Goal: Complete application form

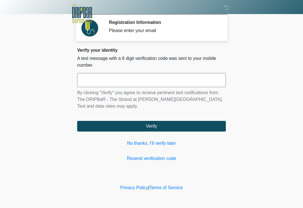
scroll to position [64, 50]
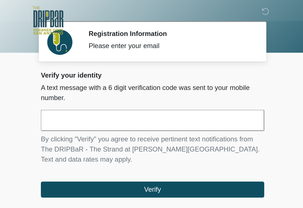
click at [90, 82] on input "text" at bounding box center [151, 80] width 149 height 14
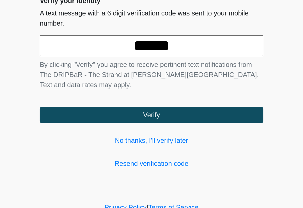
type input "******"
click at [101, 121] on button "Verify" at bounding box center [151, 126] width 149 height 11
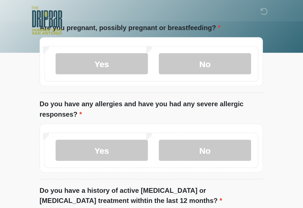
click at [90, 6] on input "What is your primary language?" at bounding box center [151, 1] width 149 height 11
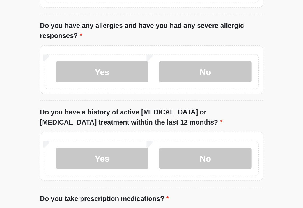
type input "*******"
click at [157, 49] on label "No" at bounding box center [188, 42] width 62 height 14
click at [157, 107] on label "No" at bounding box center [188, 100] width 62 height 14
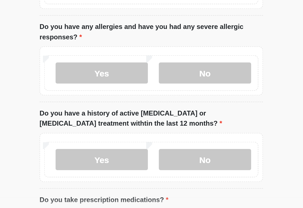
scroll to position [56, 0]
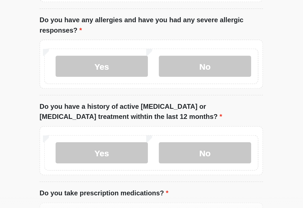
click at [157, 158] on label "No" at bounding box center [188, 165] width 62 height 14
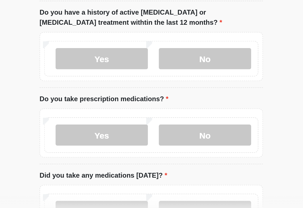
scroll to position [128, 0]
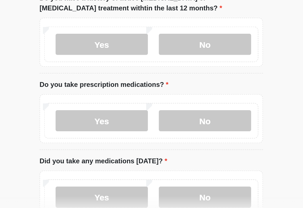
click at [157, 137] on label "No" at bounding box center [188, 144] width 62 height 14
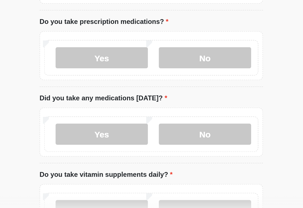
click at [157, 146] on label "No" at bounding box center [188, 153] width 62 height 14
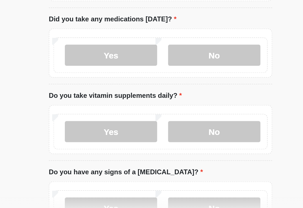
scroll to position [223, 0]
click at [157, 144] on label "No" at bounding box center [188, 151] width 62 height 14
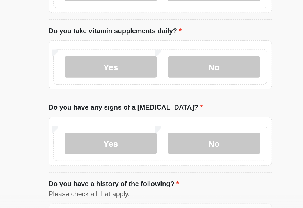
click at [157, 152] on label "No" at bounding box center [188, 159] width 62 height 14
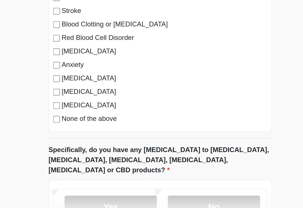
scroll to position [427, 0]
click at [157, 194] on label "No" at bounding box center [188, 201] width 62 height 14
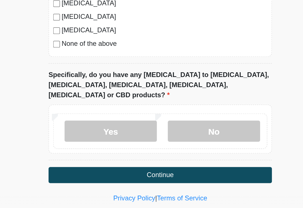
click at [129, 175] on button "Continue" at bounding box center [151, 180] width 149 height 11
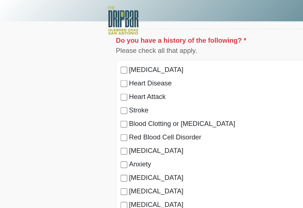
scroll to position [424, 0]
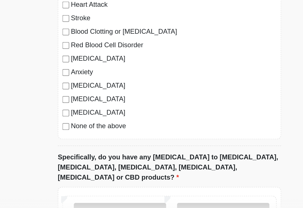
click at [86, 142] on label "None of the above" at bounding box center [154, 145] width 137 height 7
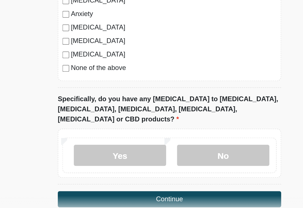
scroll to position [477, 0]
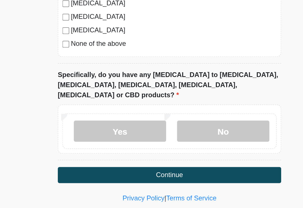
click at [123, 175] on button "Continue" at bounding box center [151, 180] width 149 height 11
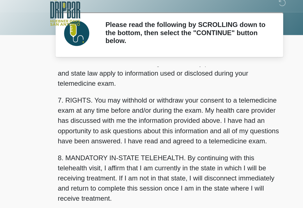
scroll to position [237, 0]
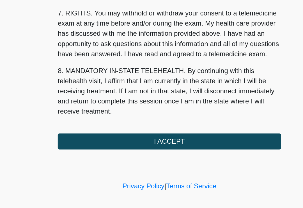
click at [119, 153] on button "I ACCEPT" at bounding box center [151, 158] width 149 height 11
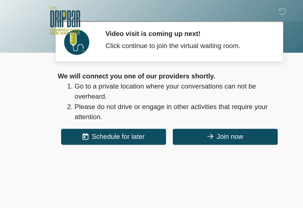
click at [158, 90] on button "Join now" at bounding box center [189, 91] width 70 height 11
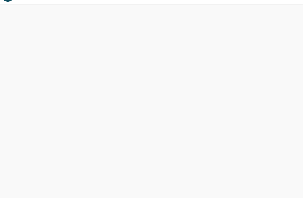
scroll to position [2, 0]
